Goal: Task Accomplishment & Management: Complete application form

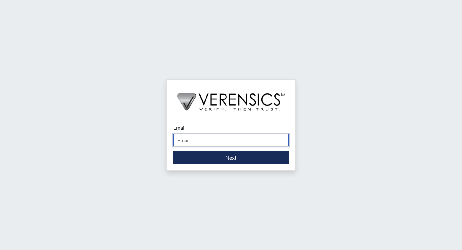
click at [184, 138] on input "Email" at bounding box center [230, 140] width 115 height 12
type input "[PERSON_NAME][EMAIL_ADDRESS][PERSON_NAME][DOMAIN_NAME]"
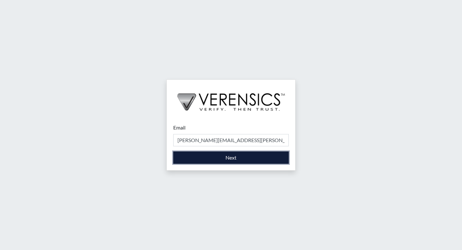
click at [237, 160] on button "Next" at bounding box center [230, 157] width 115 height 12
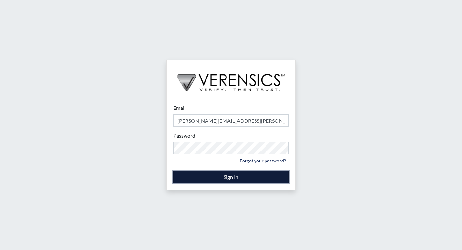
click at [228, 178] on button "Sign In" at bounding box center [230, 177] width 115 height 12
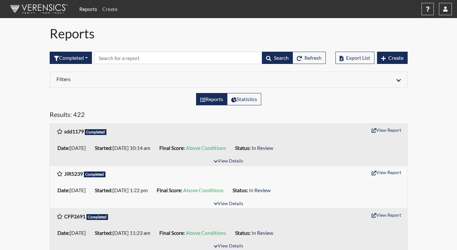
click at [107, 8] on link "Create" at bounding box center [110, 9] width 20 height 13
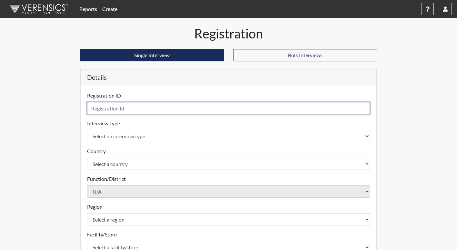
click at [134, 110] on input "text" at bounding box center [228, 108] width 283 height 12
type input "tnm5127"
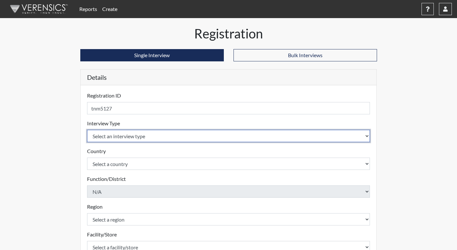
click at [136, 139] on select "Select an interview type Corrections Pre-Employment" at bounding box center [228, 136] width 283 height 12
select select "ff733e93-e1bf-11ea-9c9f-0eff0cf7eb8f"
click at [87, 130] on select "Select an interview type Corrections Pre-Employment" at bounding box center [228, 136] width 283 height 12
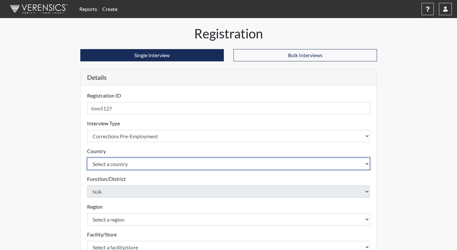
click at [131, 163] on select "Select a country [GEOGRAPHIC_DATA] [GEOGRAPHIC_DATA]" at bounding box center [228, 163] width 283 height 12
select select "united-states-of-[GEOGRAPHIC_DATA]"
click at [87, 157] on select "Select a country [GEOGRAPHIC_DATA] [GEOGRAPHIC_DATA]" at bounding box center [228, 163] width 283 height 12
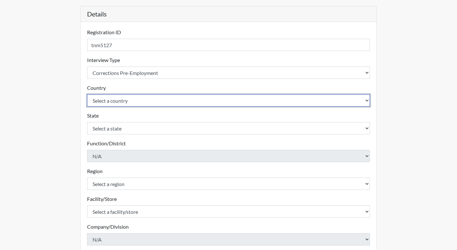
scroll to position [64, 0]
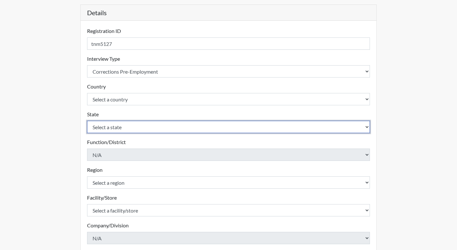
drag, startPoint x: 109, startPoint y: 128, endPoint x: 107, endPoint y: 135, distance: 7.4
click at [109, 128] on select "Select a state [US_STATE] [US_STATE] [US_STATE] [US_STATE] [US_STATE] [US_STATE…" at bounding box center [228, 127] width 283 height 12
select select "GA"
click at [87, 121] on select "Select a state [US_STATE] [US_STATE] [US_STATE] [US_STATE] [US_STATE] [US_STATE…" at bounding box center [228, 127] width 283 height 12
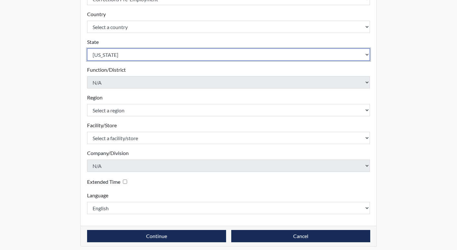
scroll to position [141, 0]
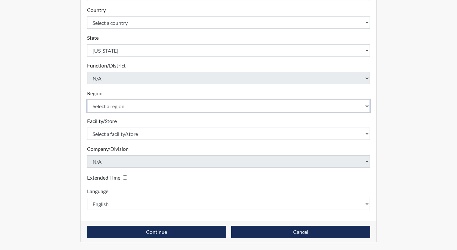
drag, startPoint x: 99, startPoint y: 100, endPoint x: 99, endPoint y: 103, distance: 3.9
click at [99, 100] on select "Select a region [GEOGRAPHIC_DATA]" at bounding box center [228, 106] width 283 height 12
select select "51976826-f18e-4b67-8d3b-b0a0fa2f97ff"
click at [87, 100] on select "Select a region [GEOGRAPHIC_DATA]" at bounding box center [228, 106] width 283 height 12
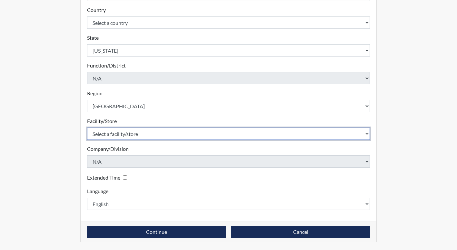
click at [96, 135] on select "Select a facility/store [PERSON_NAME]" at bounding box center [228, 133] width 283 height 12
select select "26626ab7-56a1-437f-96f2-2870d0fac929"
click at [87, 127] on select "Select a facility/store [PERSON_NAME]" at bounding box center [228, 133] width 283 height 12
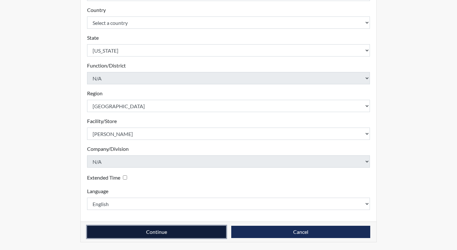
click at [170, 231] on button "Continue" at bounding box center [156, 231] width 139 height 12
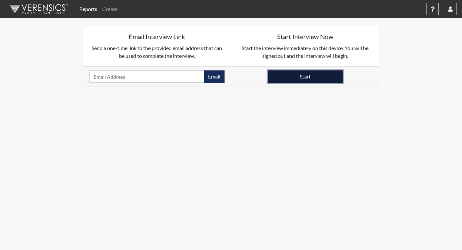
click at [310, 75] on button "Start" at bounding box center [305, 76] width 75 height 12
